Goal: Find specific page/section: Find specific page/section

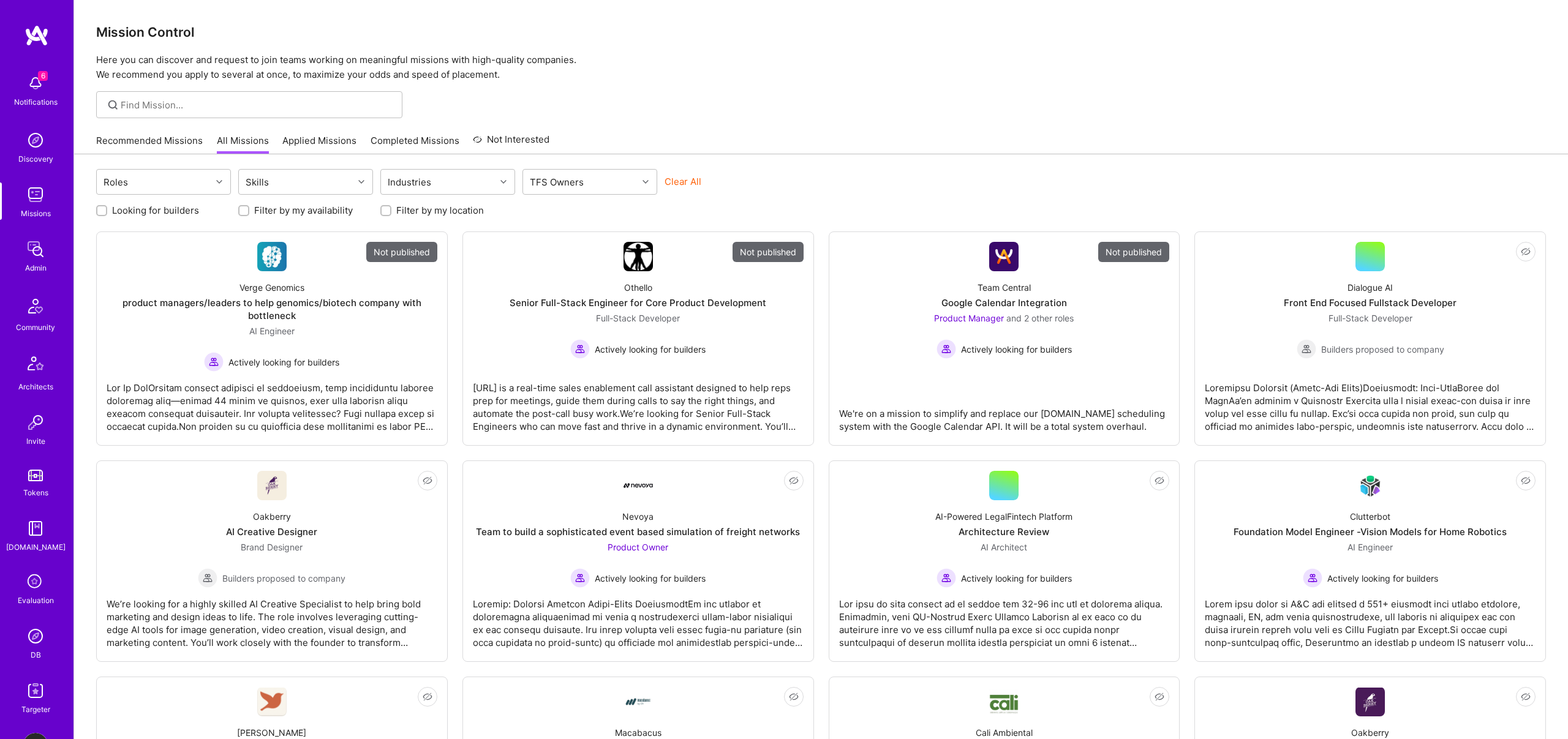
click at [38, 252] on img at bounding box center [35, 249] width 24 height 24
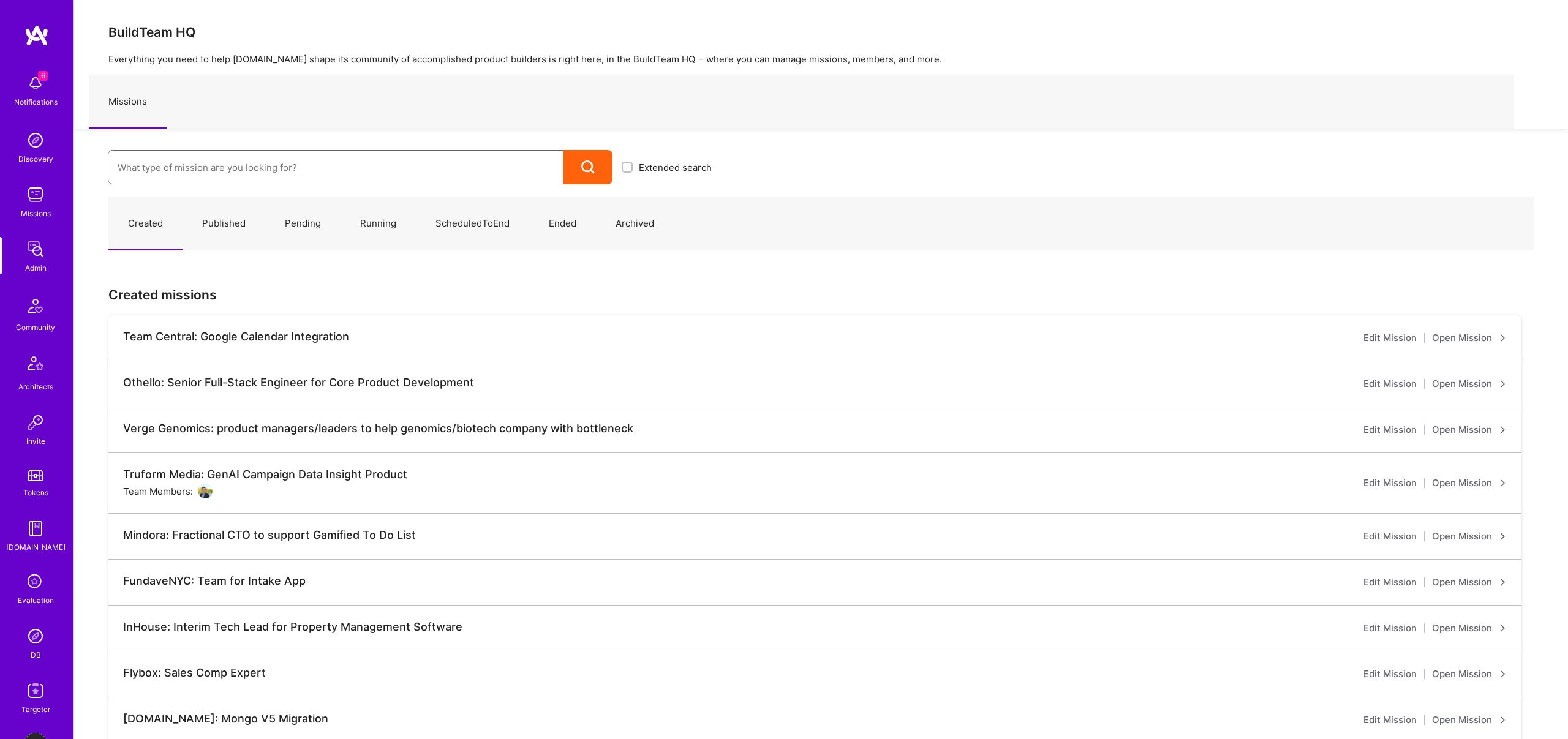
click at [199, 170] on input at bounding box center [336, 167] width 436 height 31
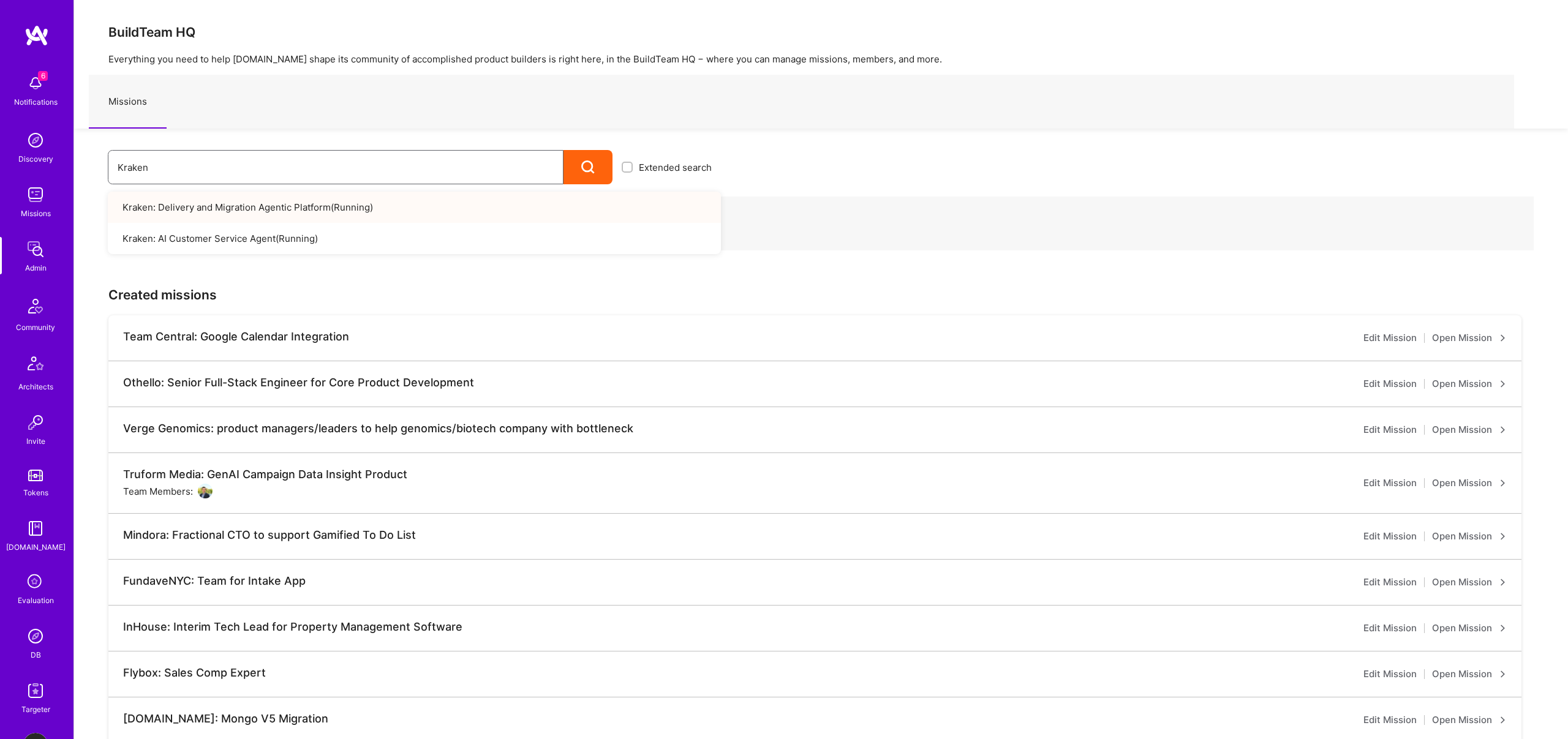
type input "Kraken"
click at [232, 204] on link "Kraken: Delivery and Migration Agentic Platform ( Running )" at bounding box center [414, 208] width 613 height 31
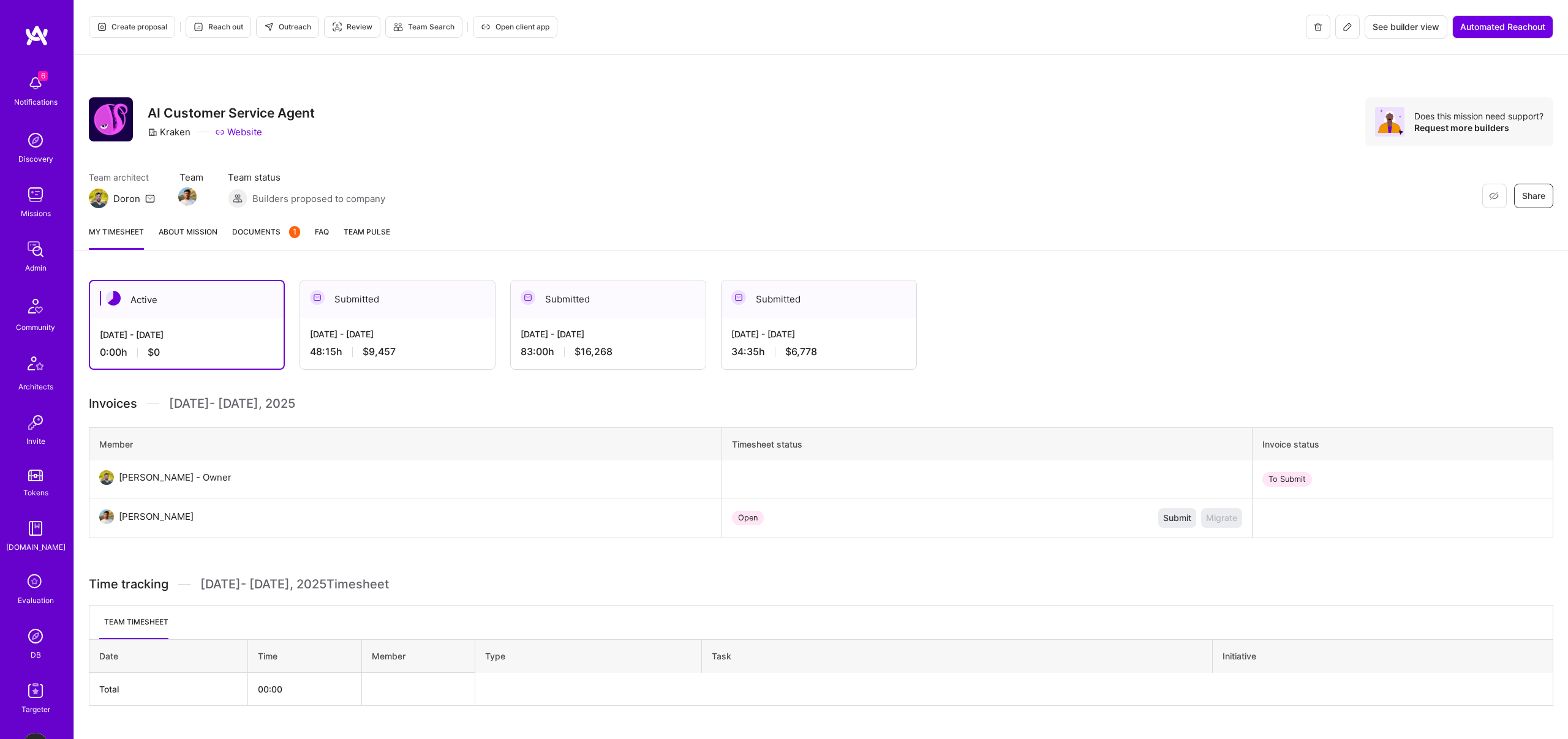
click at [260, 226] on span "Documents 1" at bounding box center [266, 232] width 68 height 13
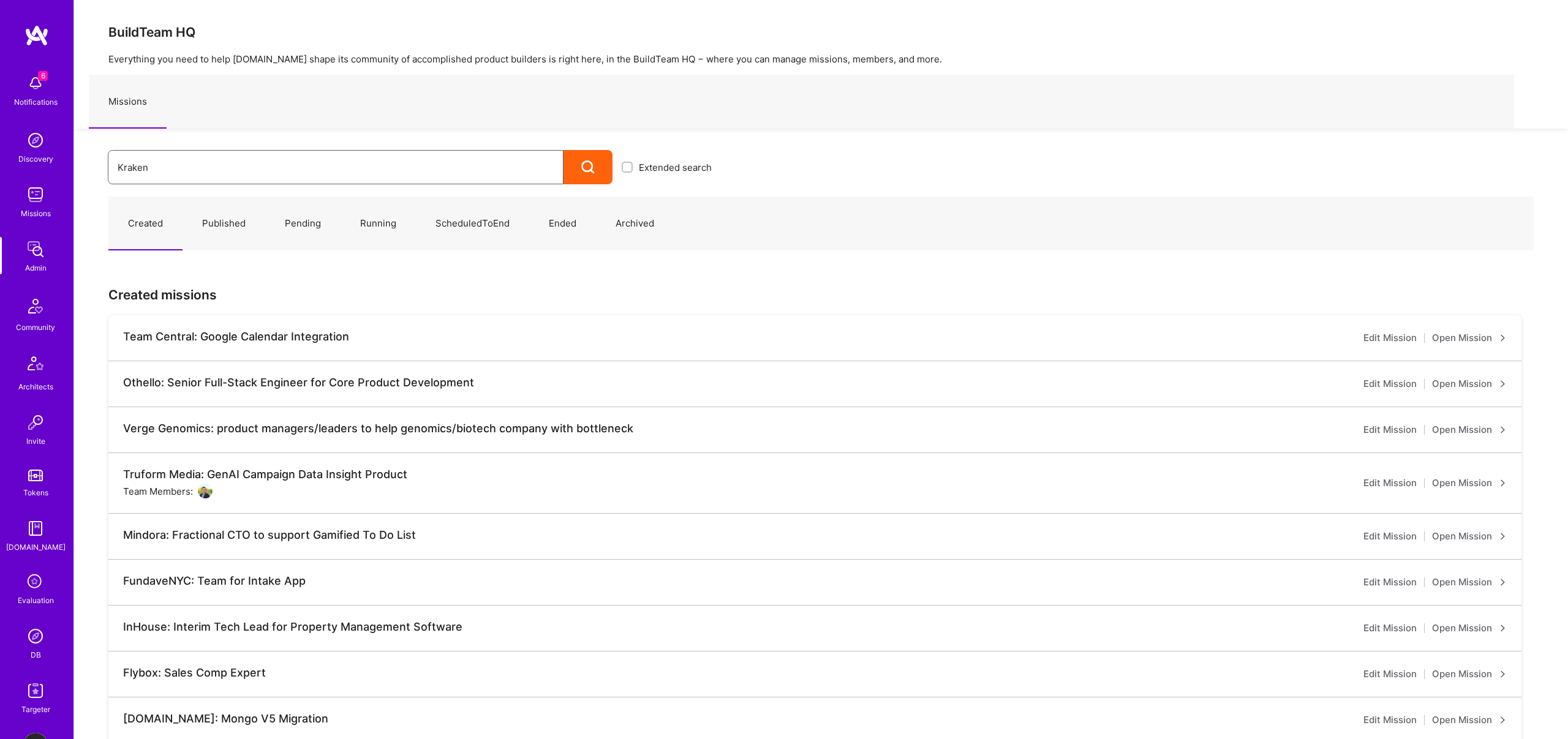
click at [264, 175] on input "Kraken" at bounding box center [336, 167] width 436 height 31
click at [589, 164] on icon at bounding box center [588, 167] width 14 height 14
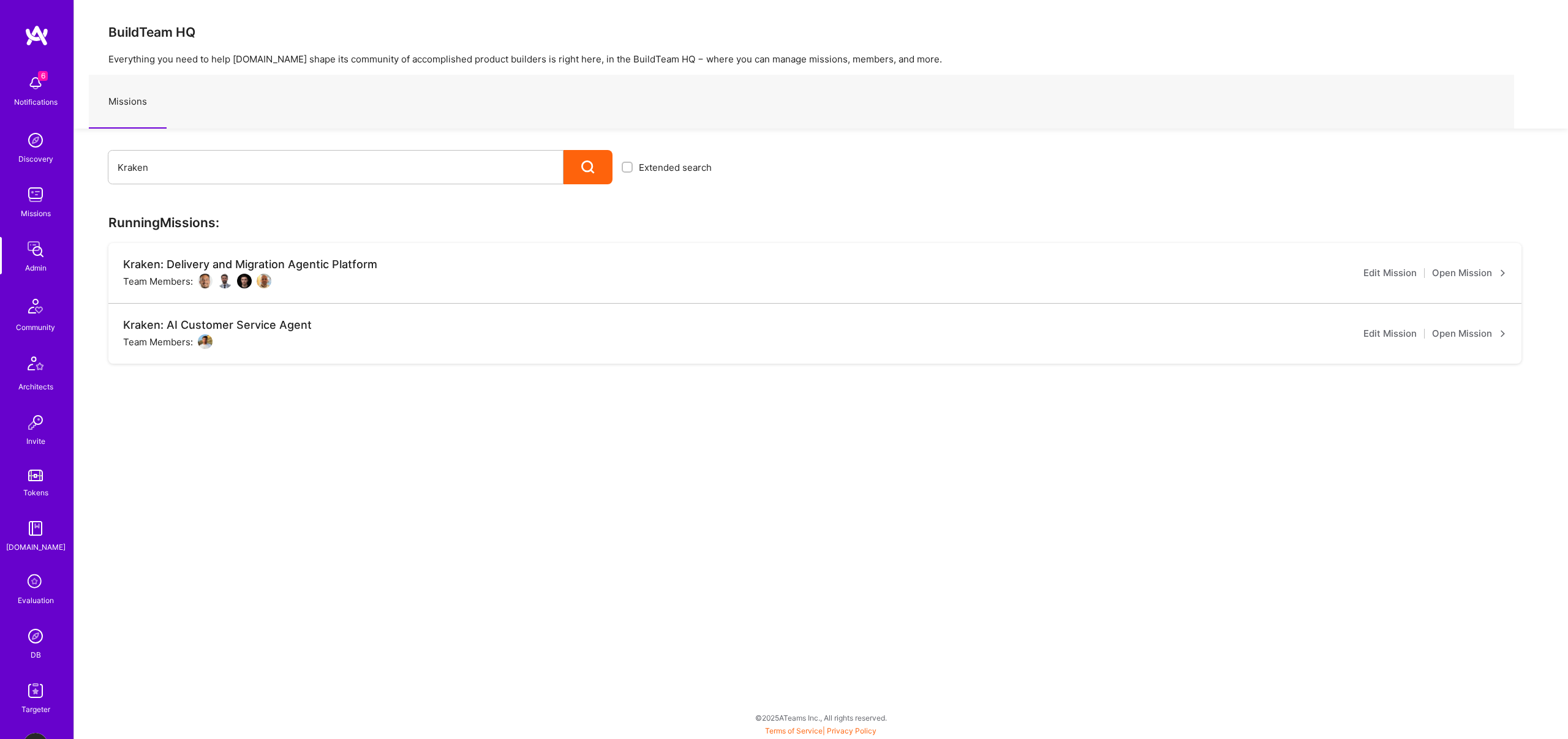
click at [1465, 332] on link "Open Mission" at bounding box center [1469, 333] width 75 height 15
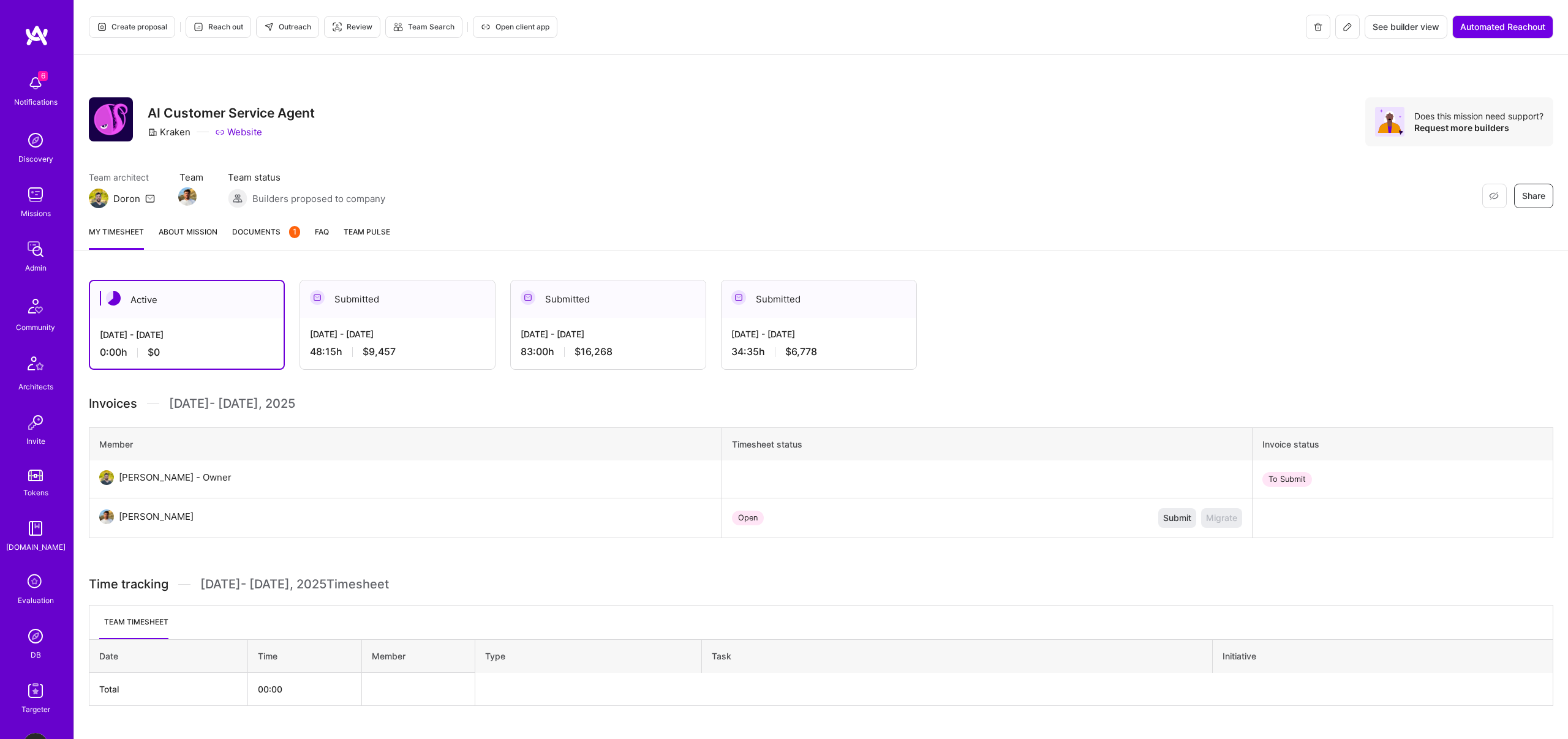
click at [258, 232] on span "Documents 1" at bounding box center [266, 232] width 68 height 13
